Goal: Information Seeking & Learning: Understand process/instructions

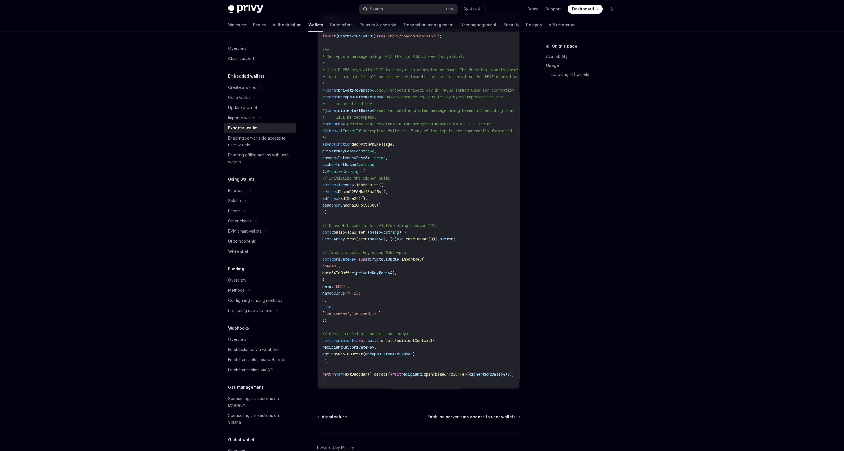
scroll to position [376, 0]
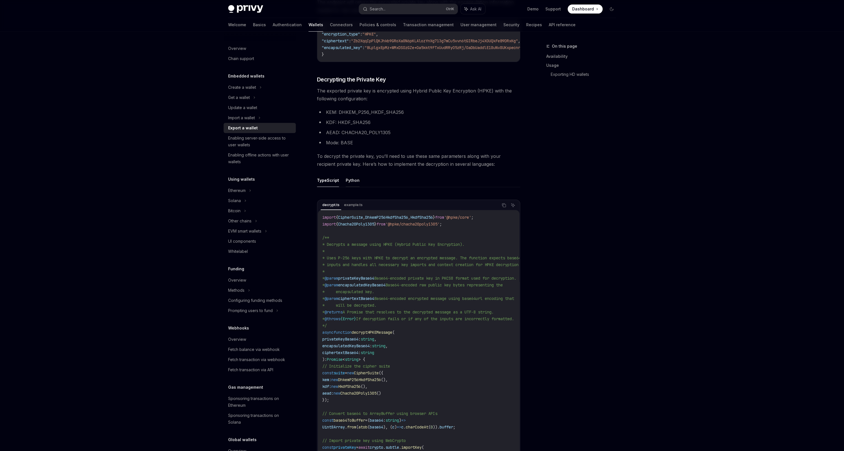
click at [348, 178] on button "Python" at bounding box center [353, 180] width 14 height 13
type textarea "*"
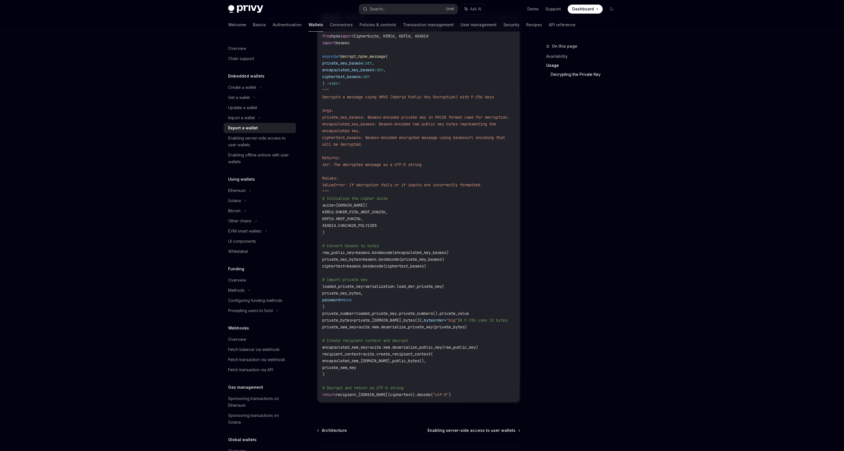
scroll to position [470, 0]
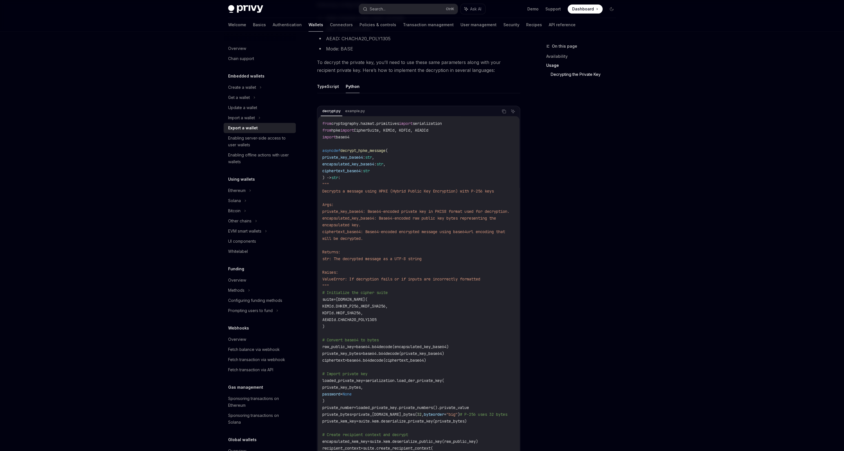
click at [636, 109] on div "Privy Docs home page Search... Ctrl K Ask AI Demo Support Dashboard Dashboard S…" at bounding box center [422, 59] width 844 height 1059
click at [622, 116] on div "Overview Chain support Embedded wallets Create a wallet Get a wallet Update a w…" at bounding box center [422, 76] width 415 height 1028
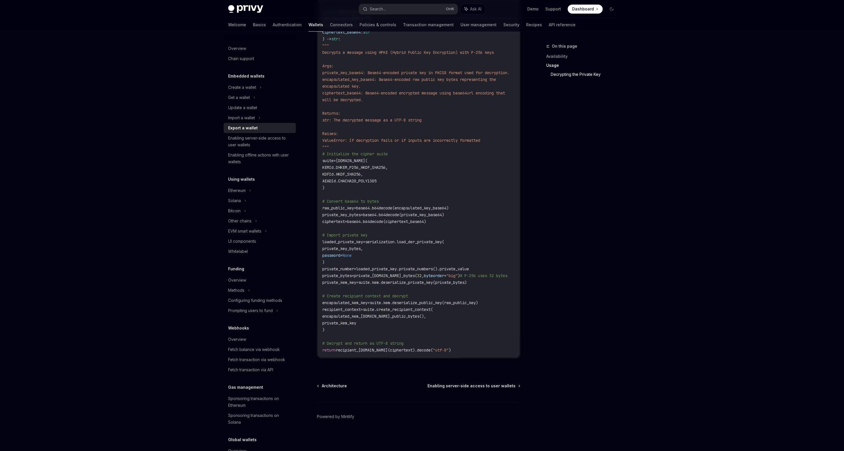
scroll to position [518, 0]
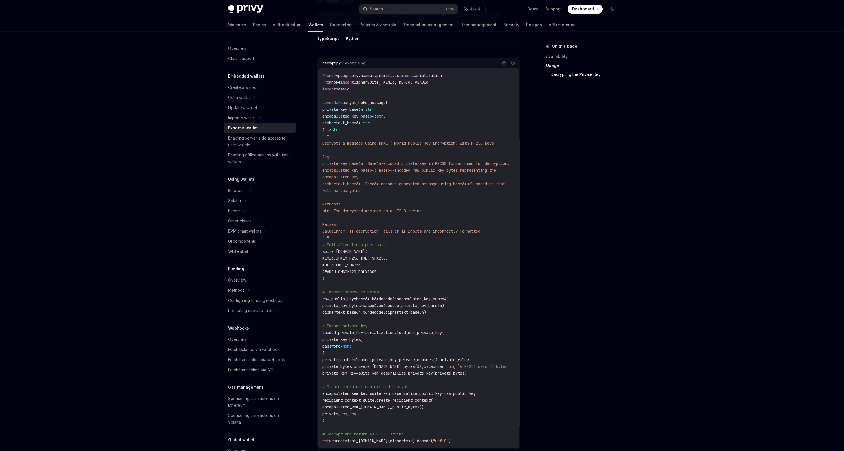
click at [353, 110] on span "private_key_base64" at bounding box center [342, 109] width 41 height 5
click at [359, 104] on span "decrypt_hpke_message" at bounding box center [362, 102] width 45 height 5
drag, startPoint x: 359, startPoint y: 104, endPoint x: 363, endPoint y: 112, distance: 8.6
click at [363, 112] on code "from cryptography.hazmat.primitives import serialization from hpke import Ciphe…" at bounding box center [422, 258] width 201 height 372
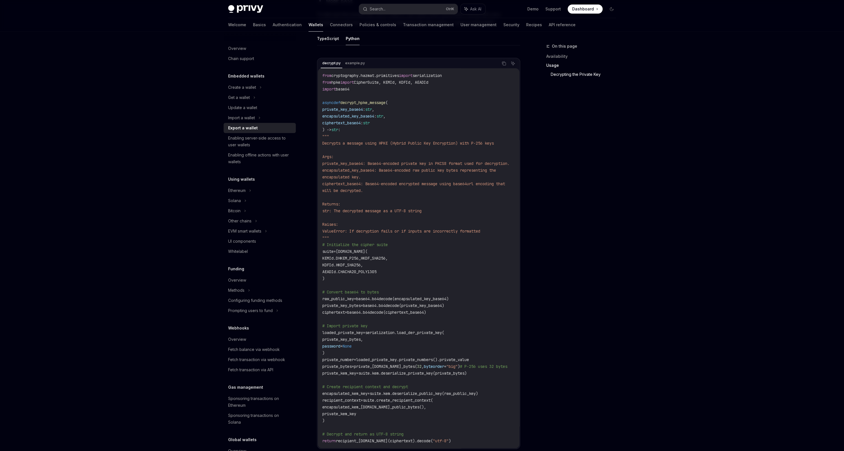
click at [363, 112] on span "private_key_base64" at bounding box center [342, 109] width 41 height 5
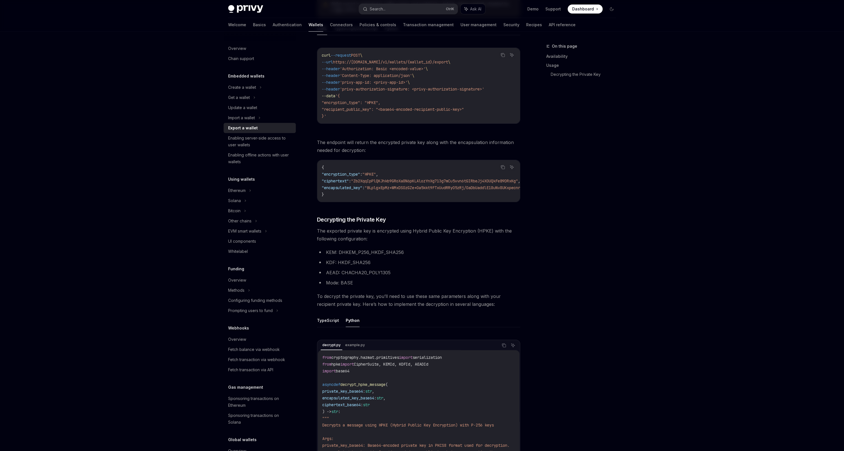
scroll to position [0, 0]
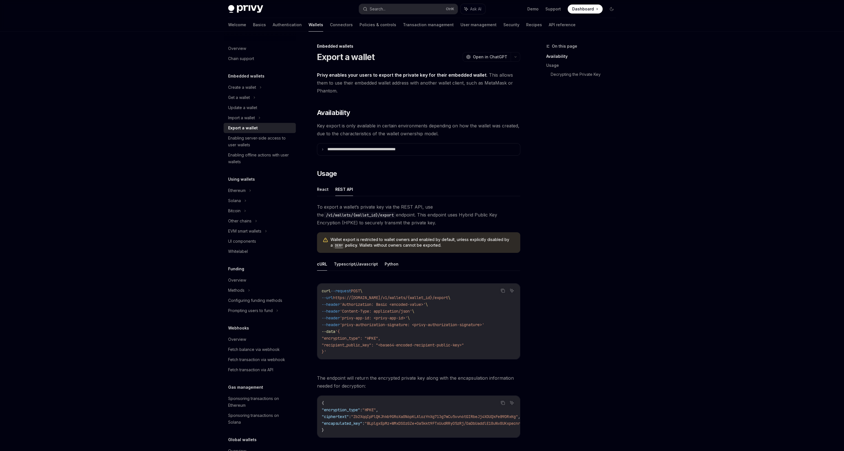
click at [368, 74] on strong "Privy enables your users to export the private key for their embedded wallet" at bounding box center [401, 75] width 169 height 6
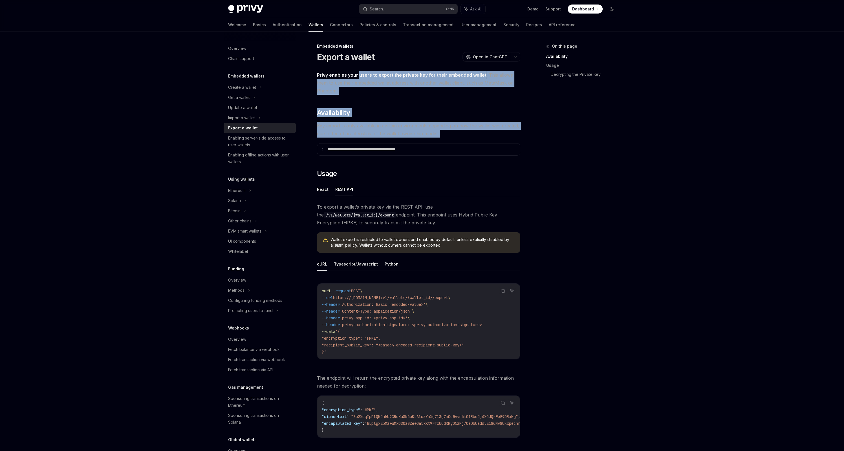
drag, startPoint x: 368, startPoint y: 74, endPoint x: 501, endPoint y: 131, distance: 144.9
click at [435, 131] on span "Key export is only available in certain environments depending on how the walle…" at bounding box center [418, 130] width 203 height 16
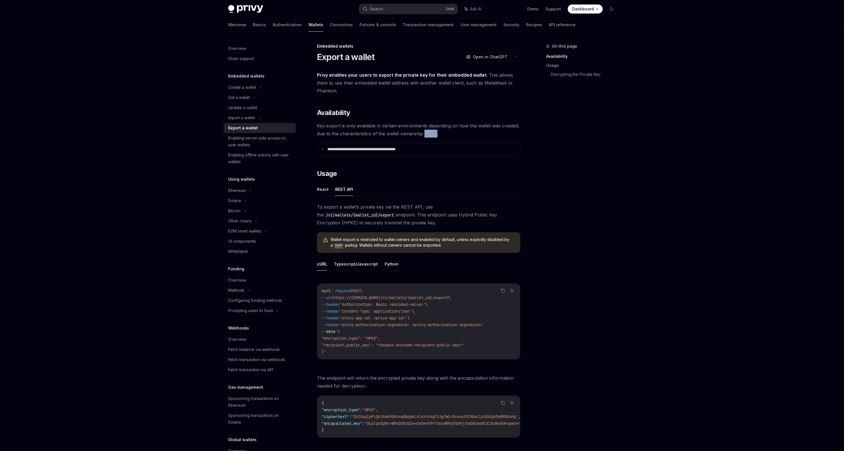
click at [435, 131] on span "Key export is only available in certain environments depending on how the walle…" at bounding box center [418, 130] width 203 height 16
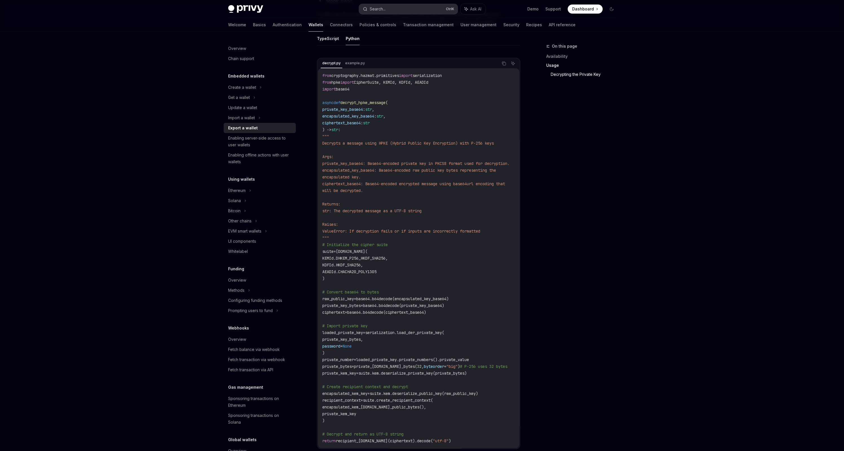
click at [394, 6] on button "Search... Ctrl K" at bounding box center [408, 9] width 99 height 10
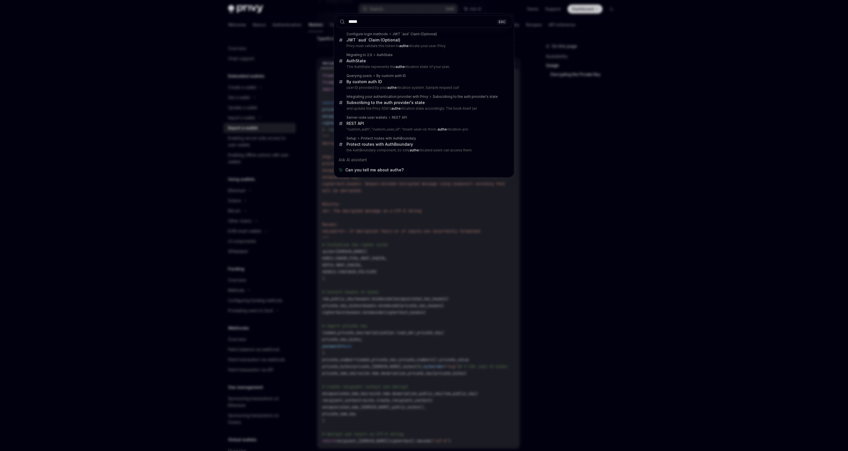
type input "*****"
click at [198, 59] on div "***** ESC Configure login methods JWT `aud` Claim (Optional) JWT `aud` Claim (O…" at bounding box center [424, 225] width 848 height 451
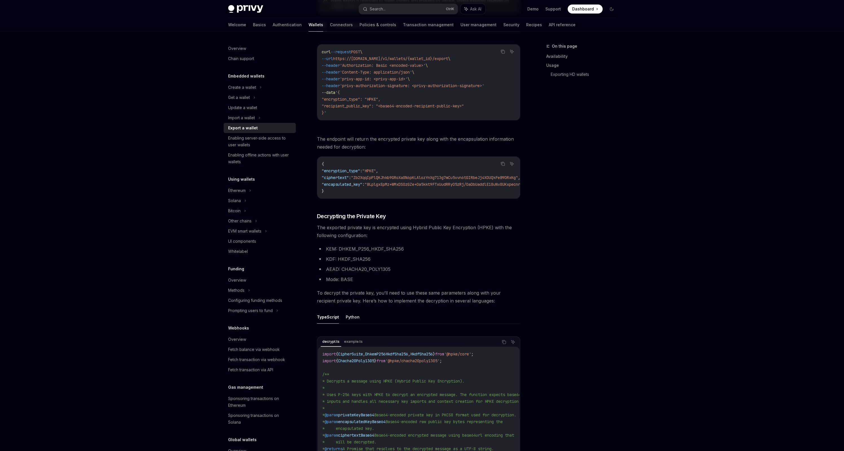
scroll to position [333, 0]
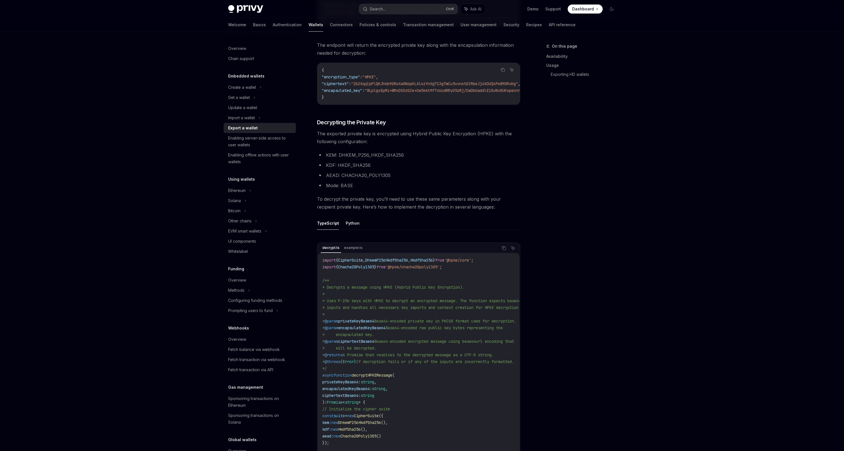
click at [341, 134] on span "The exported private key is encrypted using Hybrid Public Key Encryption (HPKE)…" at bounding box center [418, 138] width 203 height 16
drag, startPoint x: 341, startPoint y: 134, endPoint x: 479, endPoint y: 133, distance: 138.7
click at [479, 133] on span "The exported private key is encrypted using Hybrid Public Key Encryption (HPKE)…" at bounding box center [418, 138] width 203 height 16
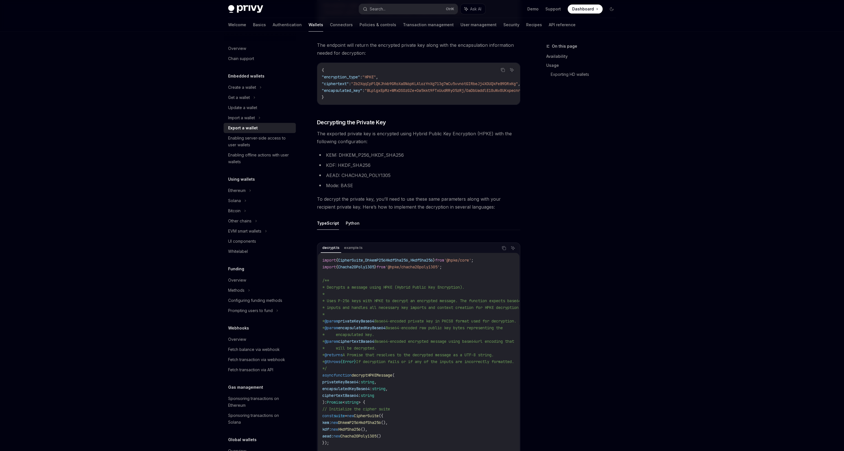
click at [349, 155] on li "KEM: DHKEM_P256_HKDF_SHA256" at bounding box center [418, 155] width 203 height 8
click at [347, 197] on span "To decrypt the private key, you’ll need to use these same parameters along with…" at bounding box center [418, 203] width 203 height 16
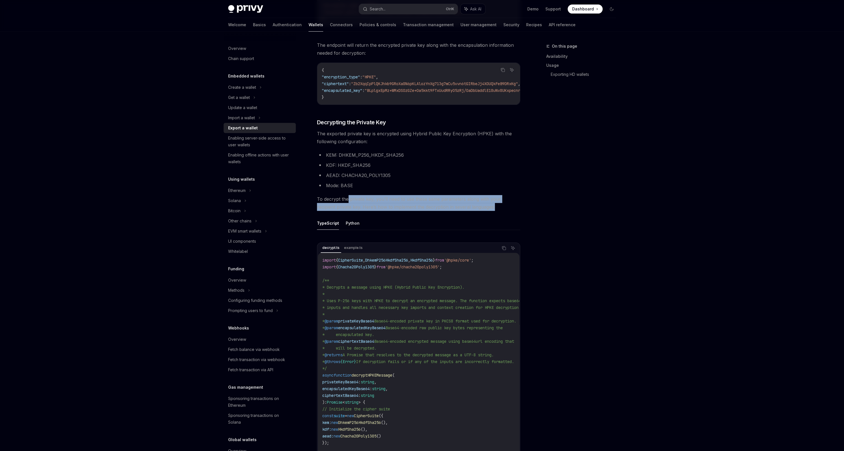
drag, startPoint x: 347, startPoint y: 197, endPoint x: 521, endPoint y: 209, distance: 174.0
click at [521, 209] on div "**********" at bounding box center [365, 211] width 311 height 1003
click at [358, 198] on span "To decrypt the private key, you’ll need to use these same parameters along with…" at bounding box center [418, 203] width 203 height 16
drag, startPoint x: 358, startPoint y: 198, endPoint x: 512, endPoint y: 209, distance: 154.0
click at [512, 209] on span "To decrypt the private key, you’ll need to use these same parameters along with…" at bounding box center [418, 203] width 203 height 16
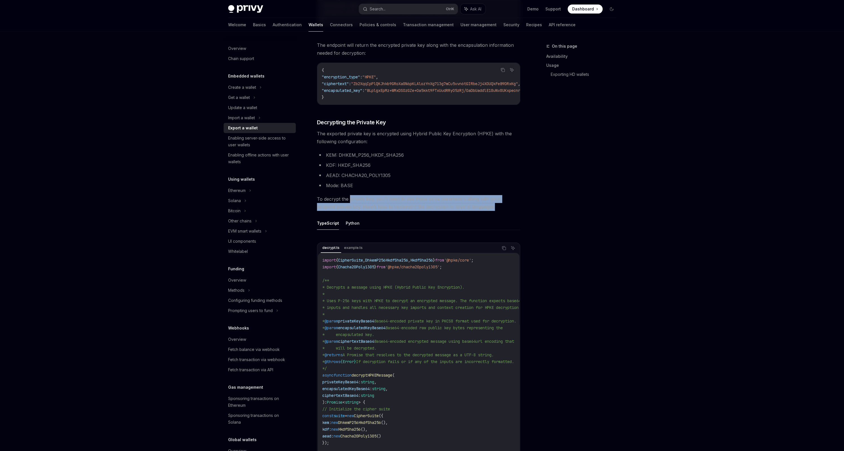
scroll to position [521, 0]
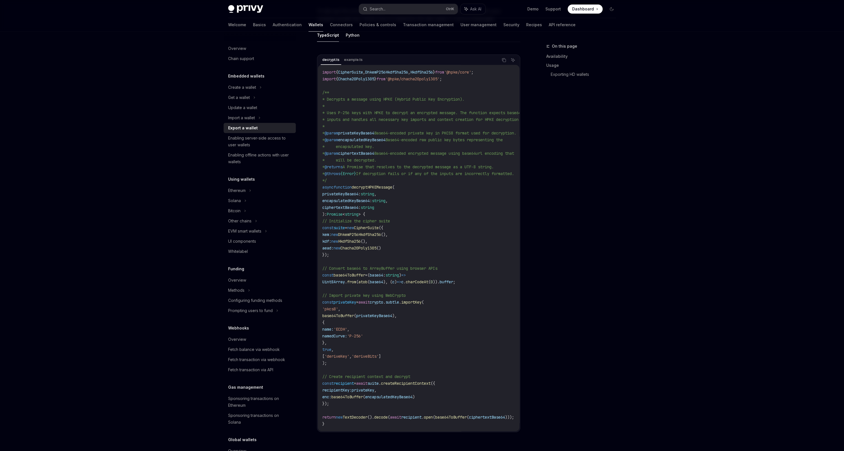
click at [355, 193] on span "privateKeyBase64" at bounding box center [340, 193] width 36 height 5
drag, startPoint x: 355, startPoint y: 193, endPoint x: 380, endPoint y: 196, distance: 25.6
click at [376, 196] on span "privateKeyBase64 : string ," at bounding box center [349, 193] width 54 height 5
click at [374, 196] on span "string" at bounding box center [368, 193] width 14 height 5
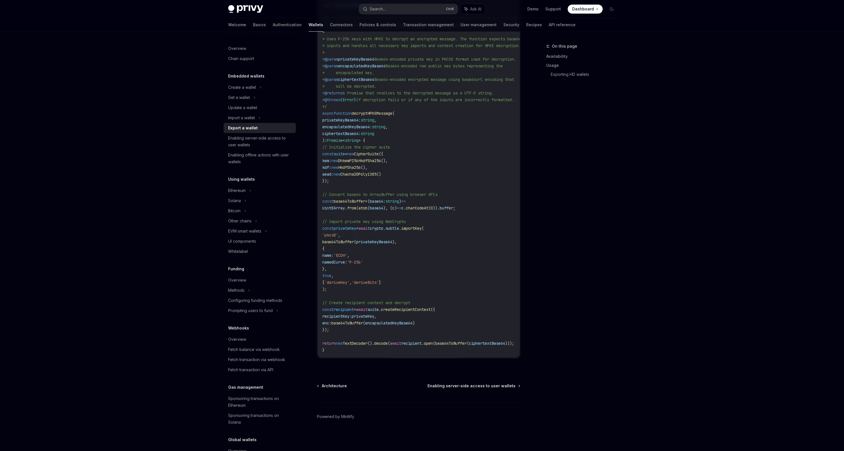
scroll to position [410, 0]
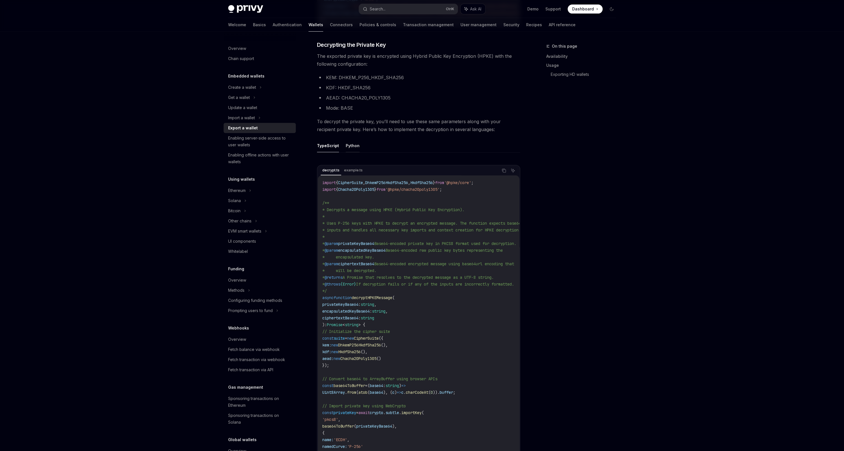
click at [356, 150] on button "Python" at bounding box center [353, 145] width 14 height 13
type textarea "*"
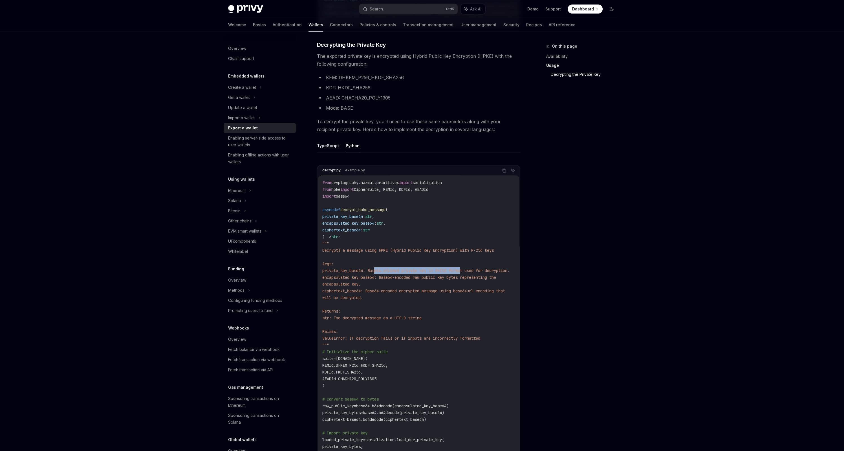
drag, startPoint x: 467, startPoint y: 274, endPoint x: 375, endPoint y: 273, distance: 91.9
click at [375, 273] on span "private_key_base64: Base64-encoded private key in PKCS8 format used for decrypt…" at bounding box center [415, 270] width 187 height 5
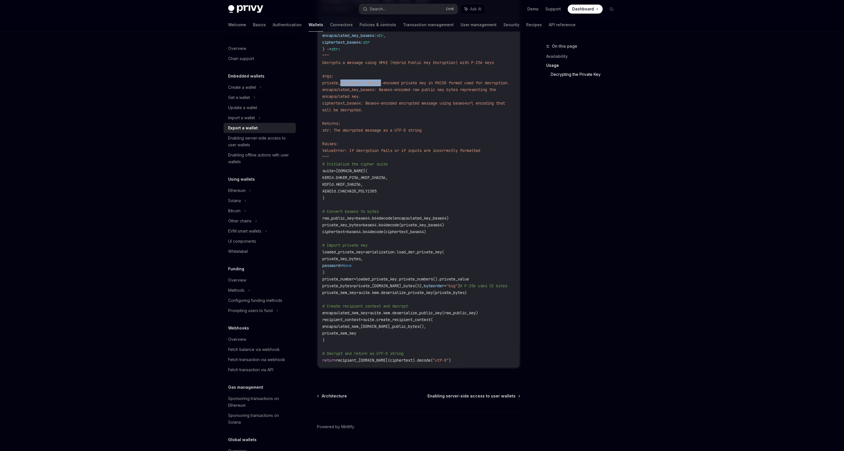
scroll to position [410, 0]
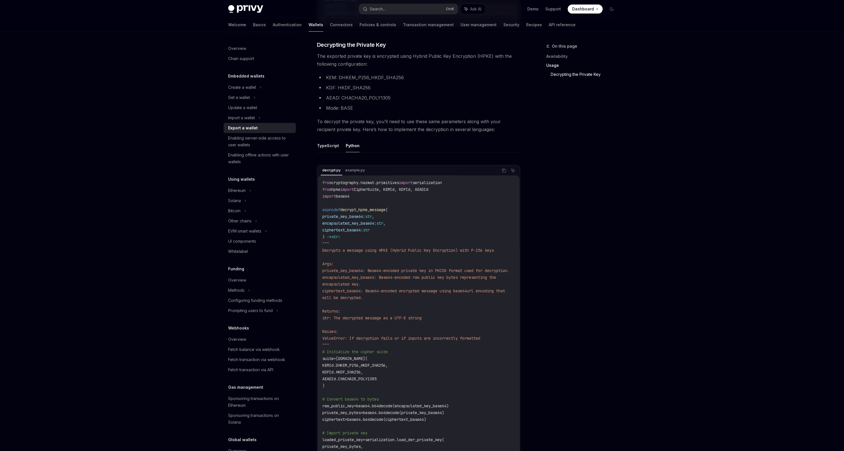
click at [355, 218] on span "private_key_base64" at bounding box center [342, 216] width 41 height 5
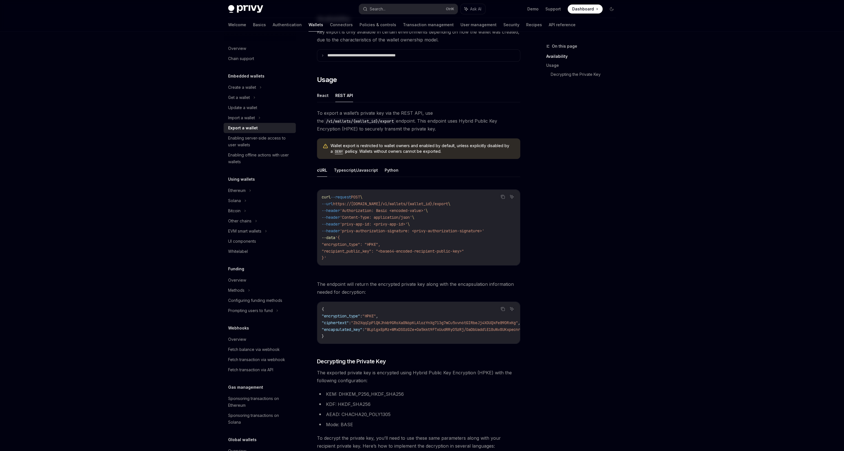
scroll to position [0, 0]
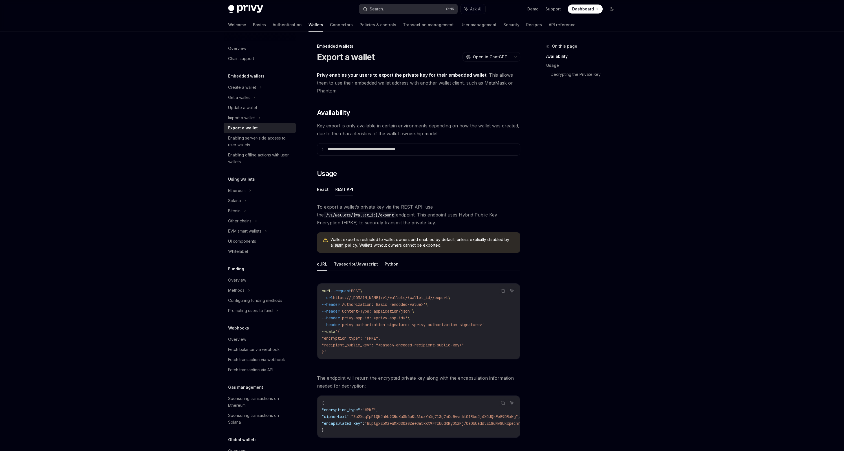
click at [373, 11] on div "Search..." at bounding box center [378, 9] width 16 height 7
type input "**********"
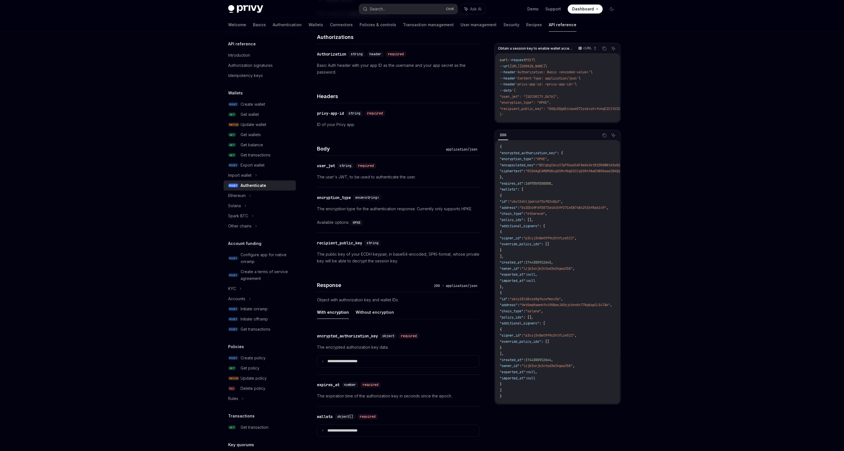
scroll to position [294, 0]
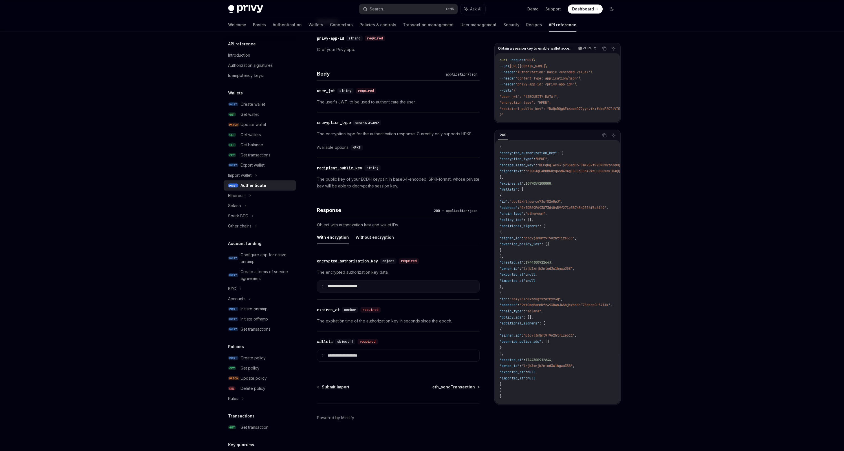
click at [342, 287] on p "**********" at bounding box center [346, 286] width 39 height 5
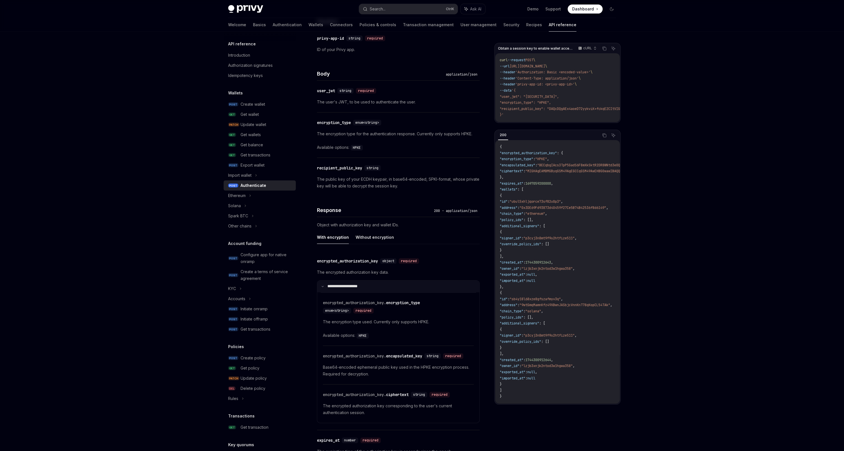
click at [344, 285] on p "**********" at bounding box center [345, 286] width 37 height 5
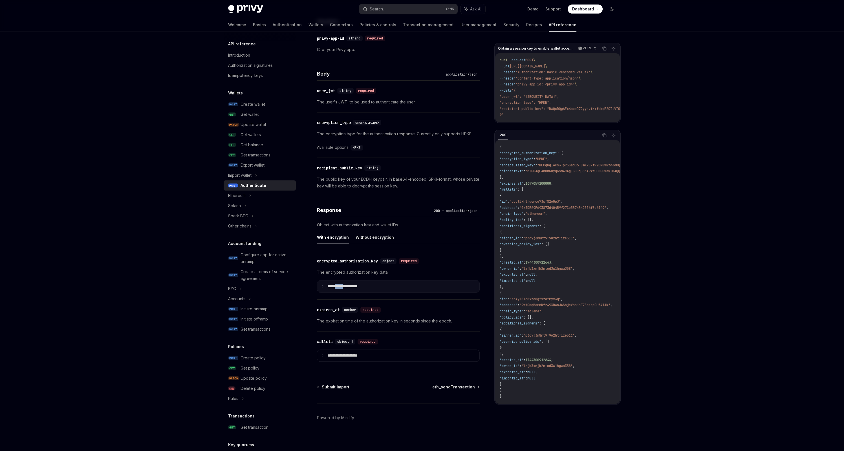
click at [344, 286] on p "**********" at bounding box center [346, 286] width 39 height 5
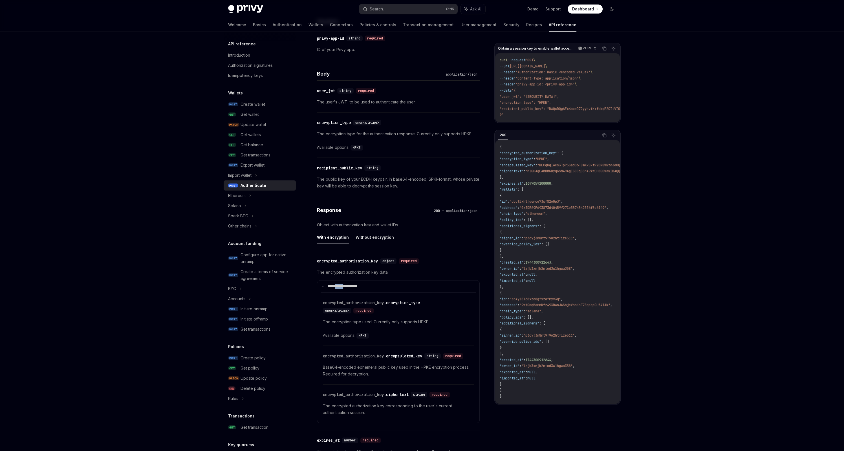
scroll to position [388, 0]
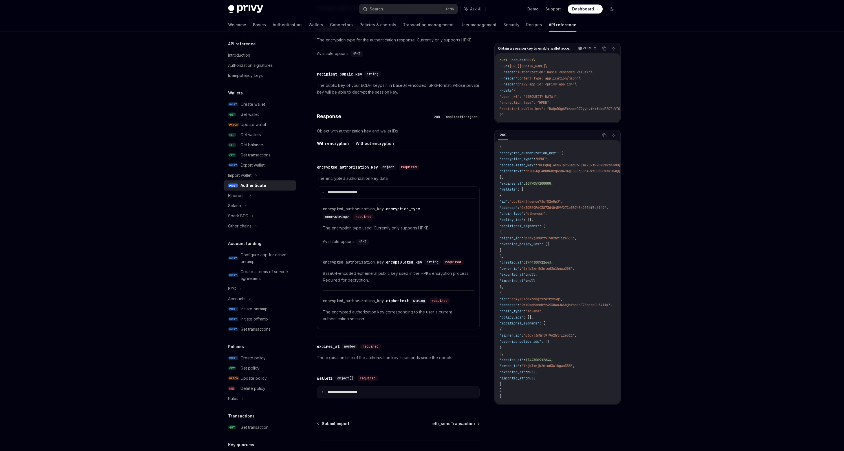
click at [351, 398] on summary "**********" at bounding box center [398, 392] width 162 height 12
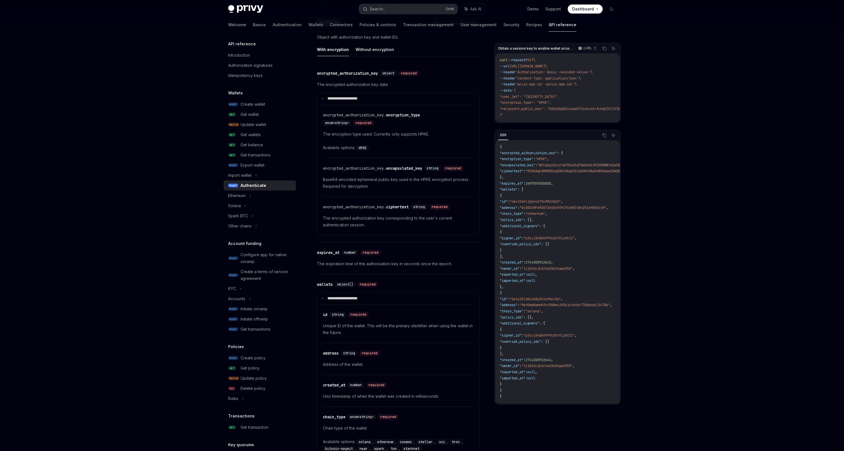
scroll to position [576, 0]
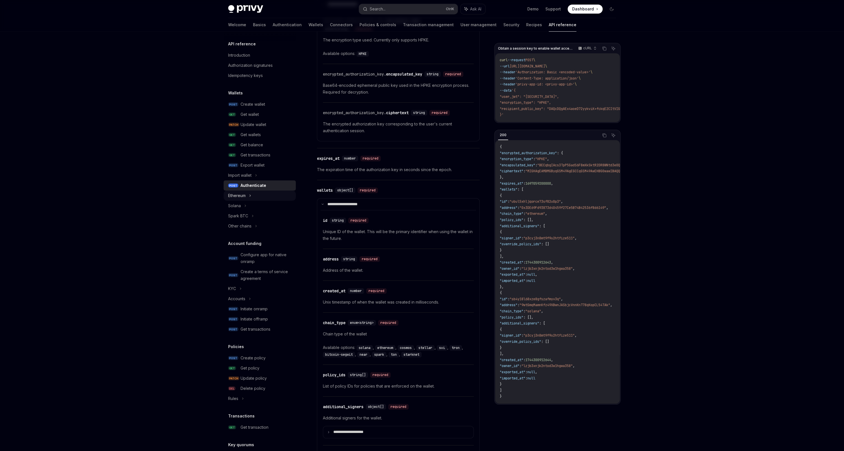
click at [255, 196] on div "Ethereum" at bounding box center [260, 196] width 72 height 10
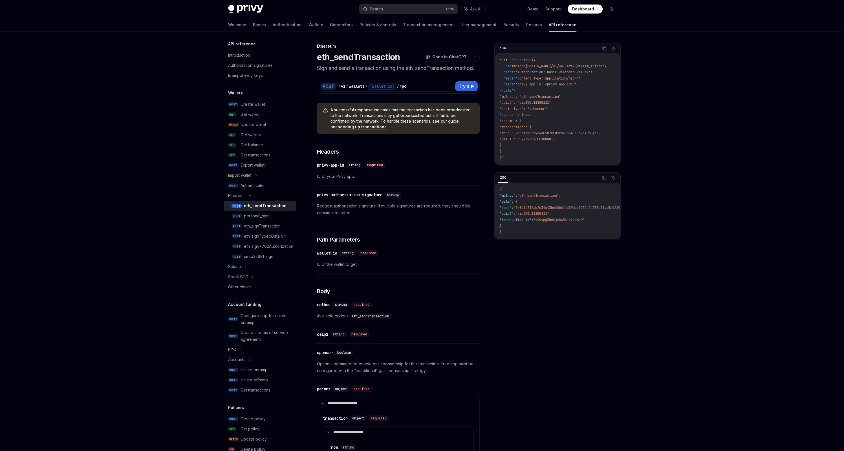
click at [271, 209] on div "eth_sendTransaction" at bounding box center [265, 205] width 43 height 7
click at [277, 226] on div "eth_signTransaction" at bounding box center [262, 226] width 37 height 7
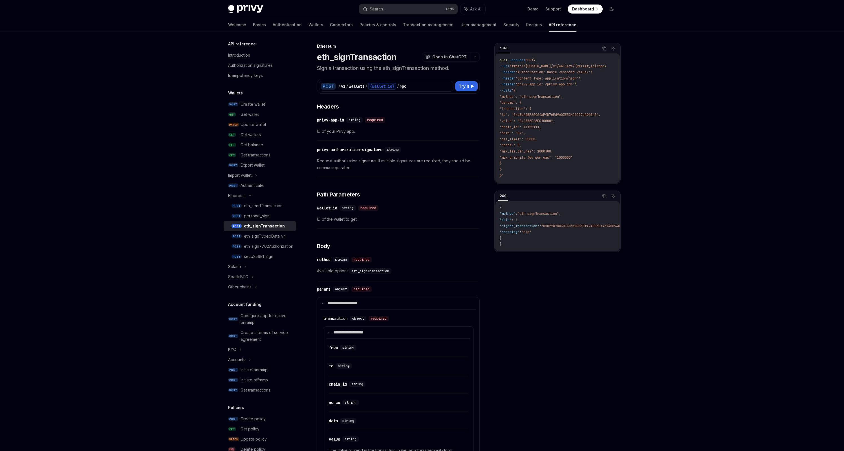
click at [477, 84] on div "POST / v1 / wallets / {wallet_id} / rpc Try it" at bounding box center [398, 86] width 163 height 15
click at [472, 84] on button "Try it" at bounding box center [466, 86] width 23 height 10
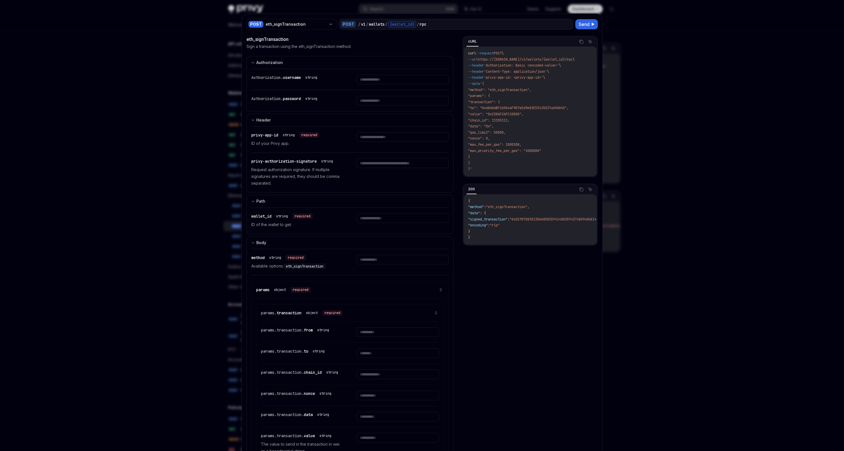
click at [680, 72] on div at bounding box center [422, 225] width 844 height 451
type textarea "*"
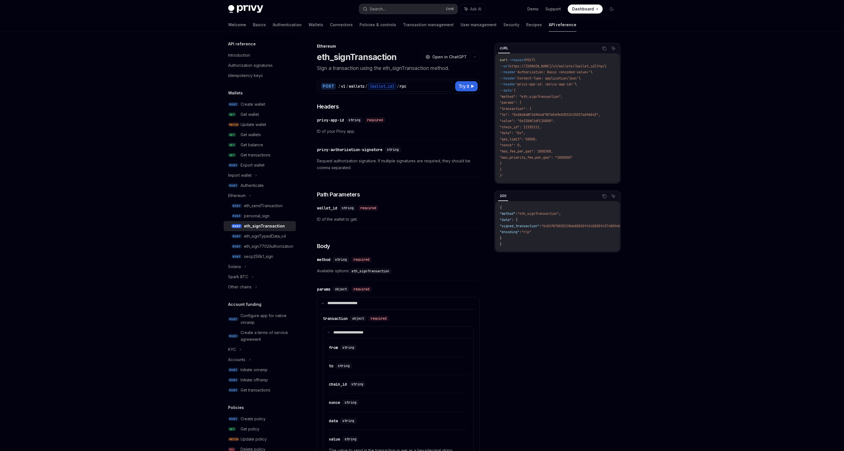
click at [544, 94] on span ""method": "eth_signTransaction"," at bounding box center [530, 96] width 63 height 5
click at [529, 61] on span "POST" at bounding box center [529, 60] width 8 height 5
click at [603, 49] on icon "Copy the contents from the code block" at bounding box center [604, 49] width 3 height 3
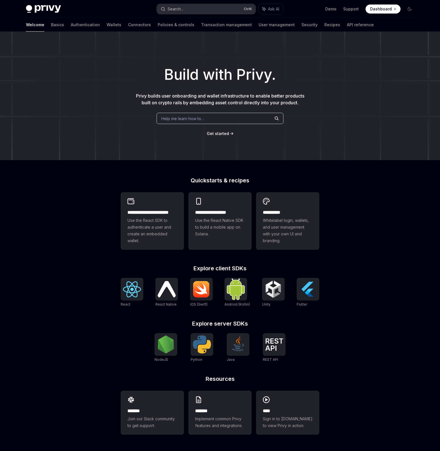
click at [220, 10] on button "Search... Ctrl K" at bounding box center [206, 9] width 99 height 10
type textarea "*"
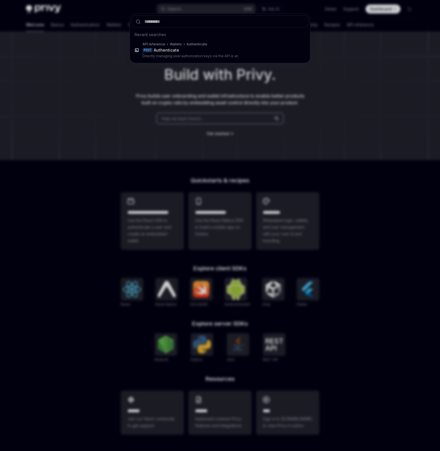
type input "**********"
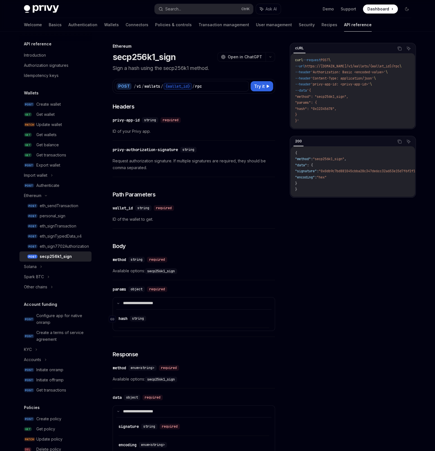
scroll to position [94, 0]
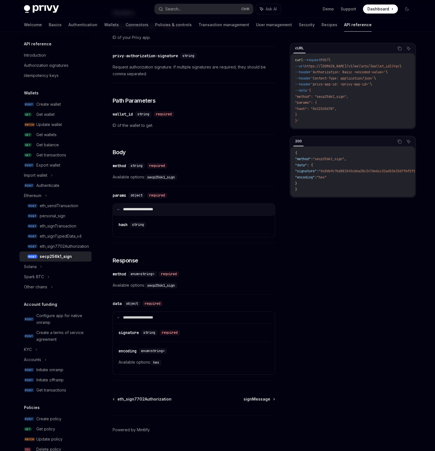
click at [131, 206] on summary "**********" at bounding box center [194, 210] width 162 height 12
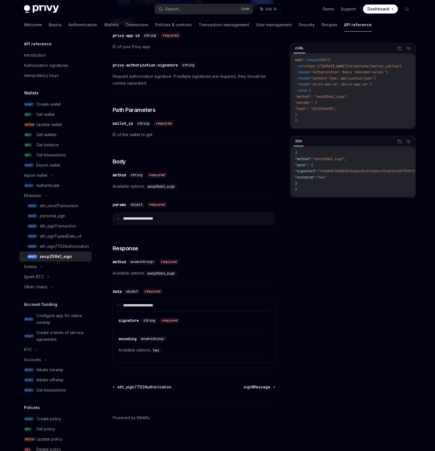
click at [140, 220] on p "**********" at bounding box center [143, 218] width 41 height 5
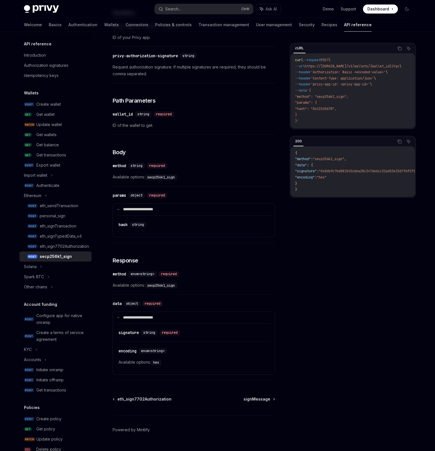
click at [167, 316] on summary "**********" at bounding box center [194, 318] width 162 height 12
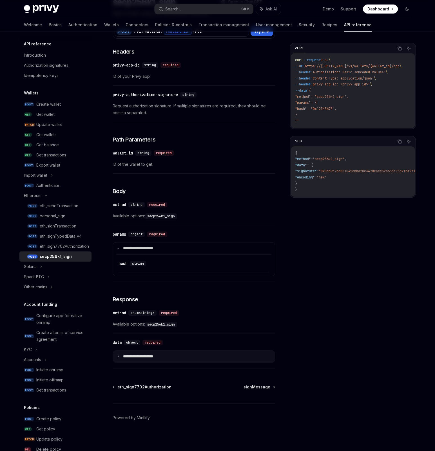
click at [171, 360] on summary "**********" at bounding box center [194, 357] width 162 height 12
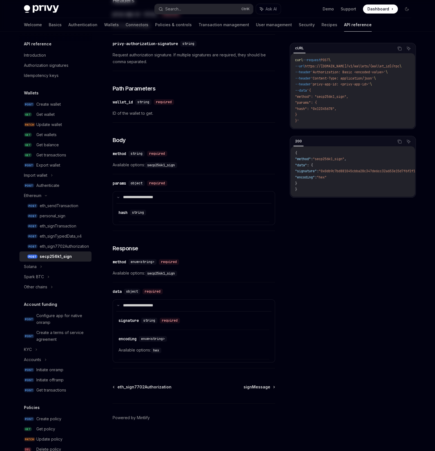
scroll to position [12, 0]
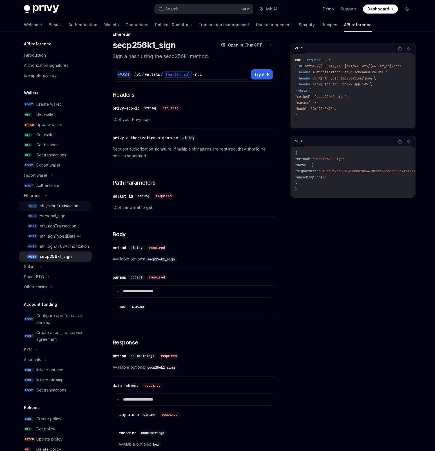
click at [69, 206] on div "eth_sendTransaction" at bounding box center [59, 205] width 39 height 7
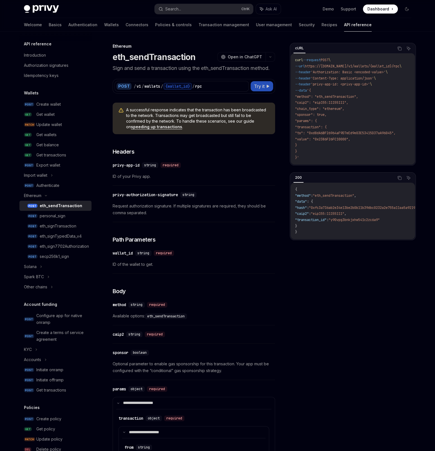
click at [262, 87] on span "Try it" at bounding box center [259, 86] width 11 height 7
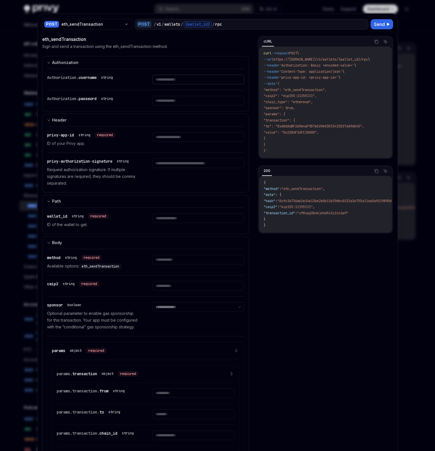
click at [173, 80] on input "text" at bounding box center [198, 80] width 92 height 10
click at [188, 84] on input "text" at bounding box center [198, 80] width 92 height 10
click at [162, 79] on input "text" at bounding box center [198, 80] width 92 height 10
click at [182, 84] on input "text" at bounding box center [198, 80] width 92 height 10
click at [178, 84] on input "text" at bounding box center [198, 80] width 92 height 10
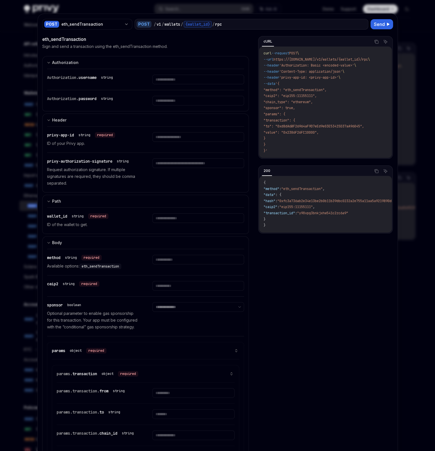
click at [405, 194] on div at bounding box center [217, 225] width 435 height 451
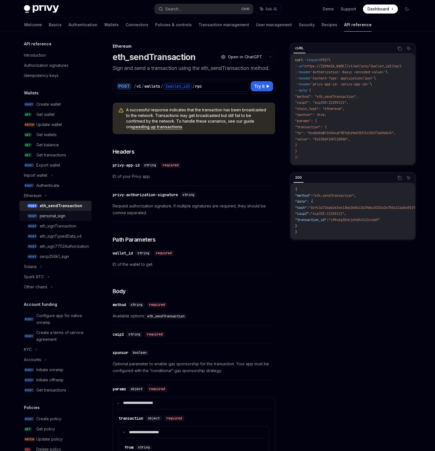
click at [58, 216] on div "personal_sign" at bounding box center [53, 216] width 26 height 7
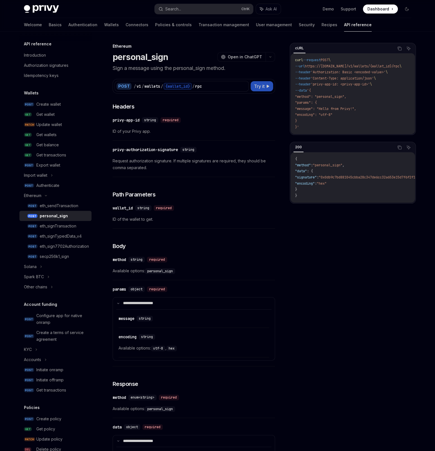
click at [265, 81] on button "Try it" at bounding box center [262, 86] width 23 height 10
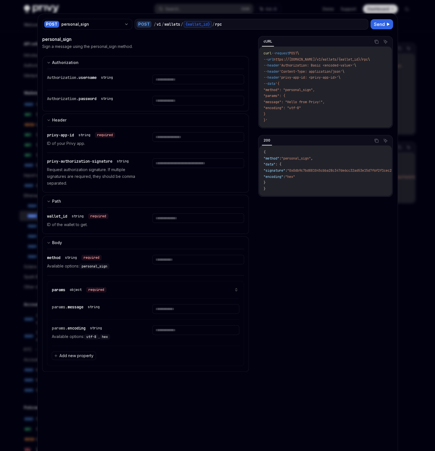
click at [24, 67] on div at bounding box center [217, 225] width 435 height 451
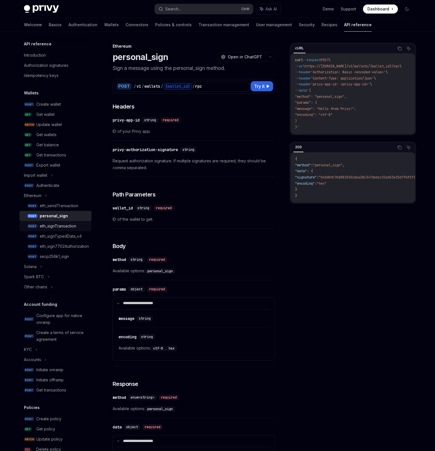
click at [69, 229] on div "eth_signTransaction" at bounding box center [58, 226] width 37 height 7
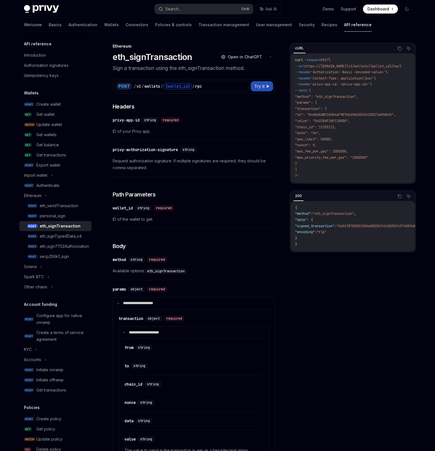
click at [263, 85] on span "Try it" at bounding box center [259, 86] width 11 height 7
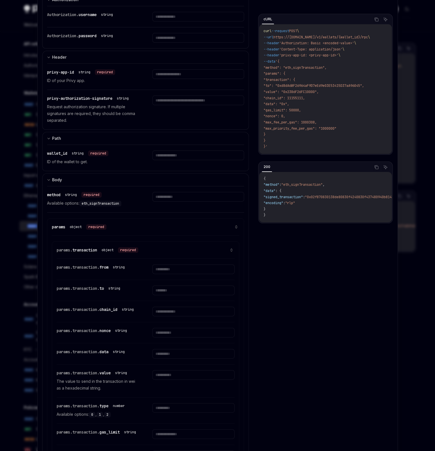
scroll to position [80, 0]
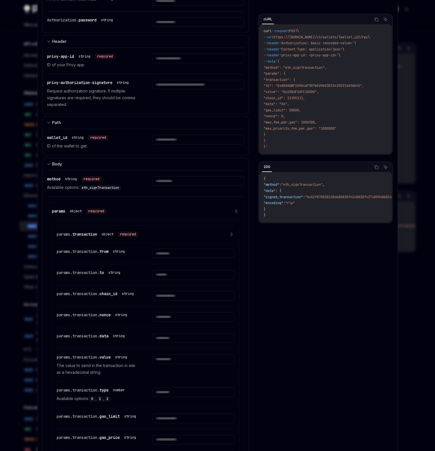
drag, startPoint x: 105, startPoint y: 198, endPoint x: 111, endPoint y: 209, distance: 12.5
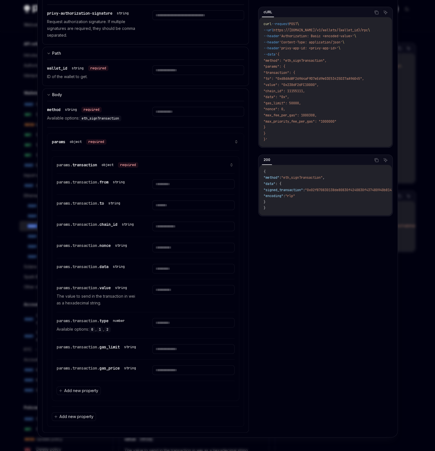
drag, startPoint x: 127, startPoint y: 149, endPoint x: 180, endPoint y: 169, distance: 56.8
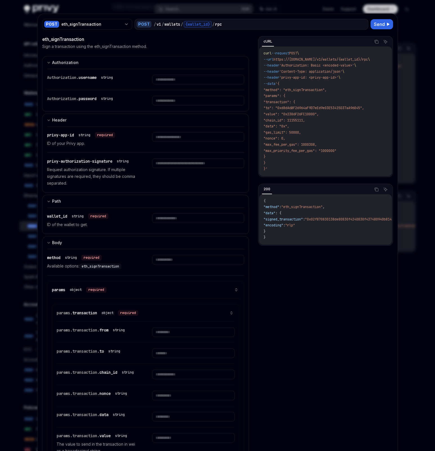
scroll to position [94, 0]
click at [293, 69] on span "'Content-Type: application/json'" at bounding box center [311, 71] width 63 height 5
drag, startPoint x: 293, startPoint y: 69, endPoint x: 328, endPoint y: 79, distance: 36.4
click at [328, 79] on code "curl --request POST \ --url https://[DOMAIN_NAME]/v1/wallets/{wallet_id}/rpc \ …" at bounding box center [326, 111] width 124 height 122
click at [328, 79] on span "'privy-app-id: <privy-app-id>'" at bounding box center [309, 77] width 59 height 5
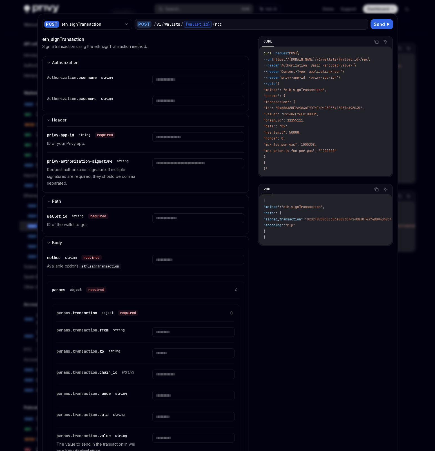
click at [188, 8] on div at bounding box center [217, 225] width 435 height 451
type textarea "*"
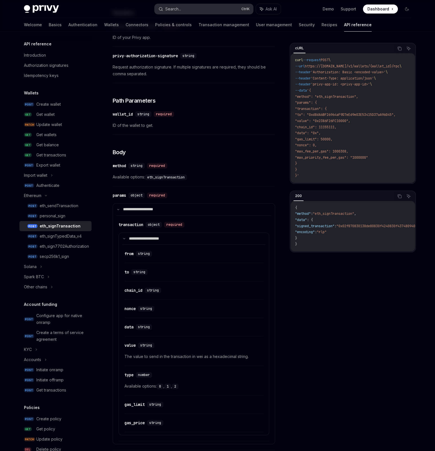
click at [193, 7] on button "Search... Ctrl K" at bounding box center [204, 9] width 99 height 10
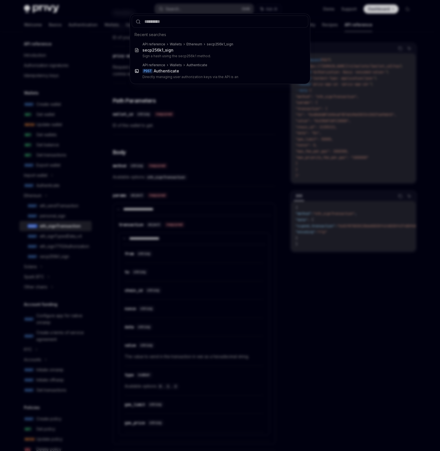
type input "**********"
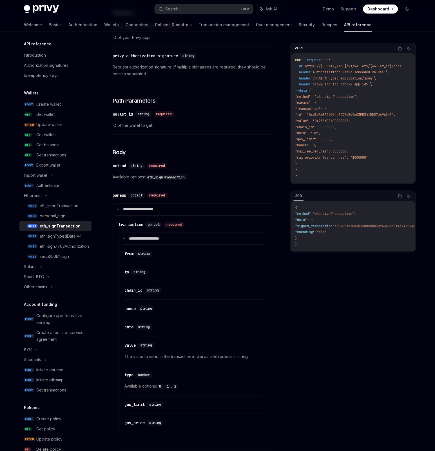
type textarea "*"
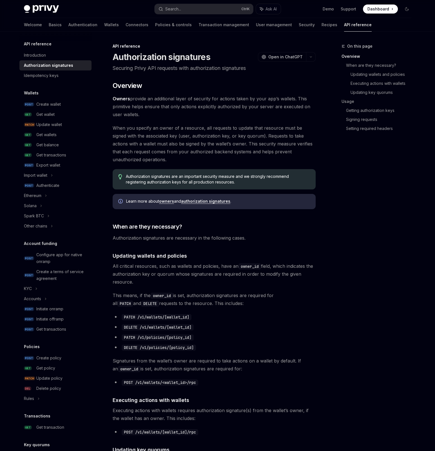
click at [241, 136] on span "When you specify an owner of a resource, all requests to update that resource m…" at bounding box center [214, 143] width 203 height 39
drag, startPoint x: 241, startPoint y: 136, endPoint x: 285, endPoint y: 134, distance: 44.3
click at [285, 134] on span "When you specify an owner of a resource, all requests to update that resource m…" at bounding box center [214, 143] width 203 height 39
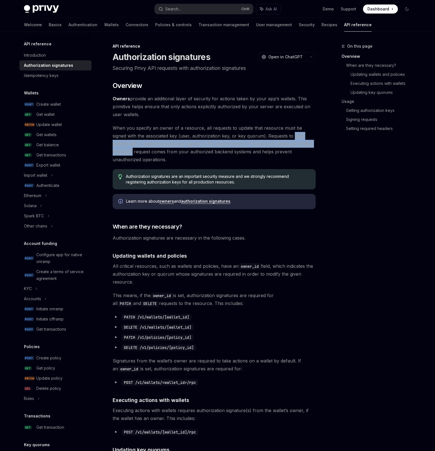
drag, startPoint x: 285, startPoint y: 134, endPoint x: 305, endPoint y: 144, distance: 22.1
click at [305, 144] on span "When you specify an owner of a resource, all requests to update that resource m…" at bounding box center [214, 143] width 203 height 39
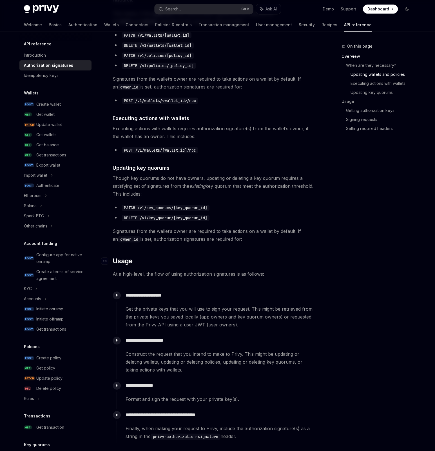
scroll to position [376, 0]
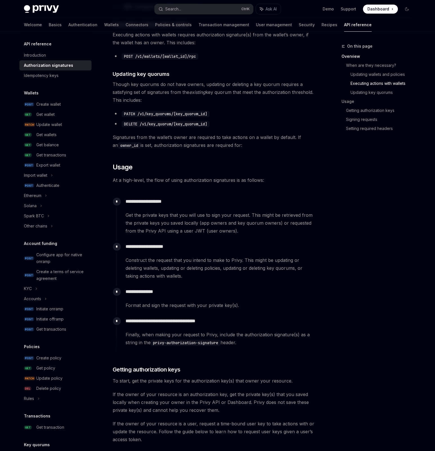
click at [203, 216] on span "Get the private keys that you will use to sign your request. This might be retr…" at bounding box center [221, 223] width 190 height 24
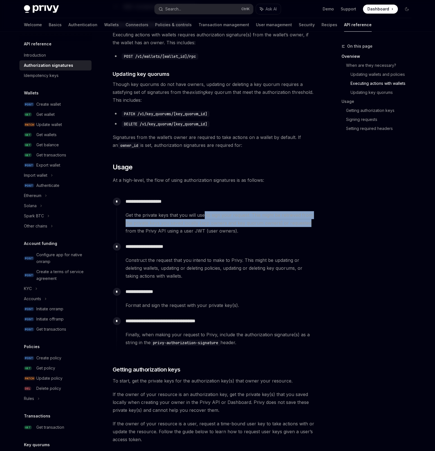
drag, startPoint x: 203, startPoint y: 216, endPoint x: 312, endPoint y: 225, distance: 109.7
click at [312, 225] on span "Get the private keys that you will use to sign your request. This might be retr…" at bounding box center [221, 223] width 190 height 24
